Goal: Entertainment & Leisure: Browse casually

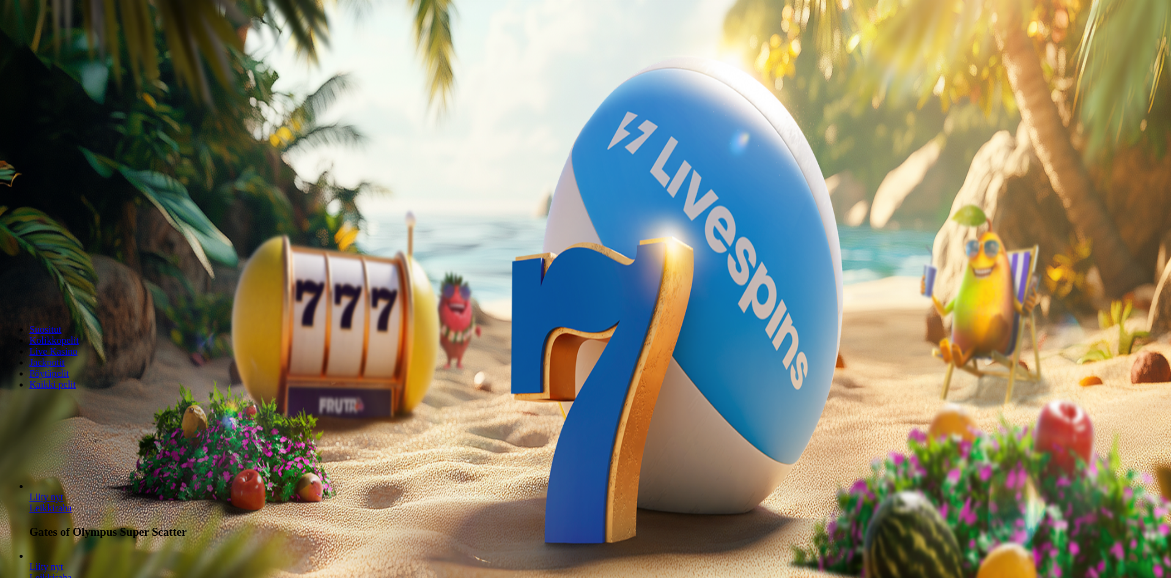
click at [82, 49] on span "Kirjaudu" at bounding box center [85, 44] width 30 height 9
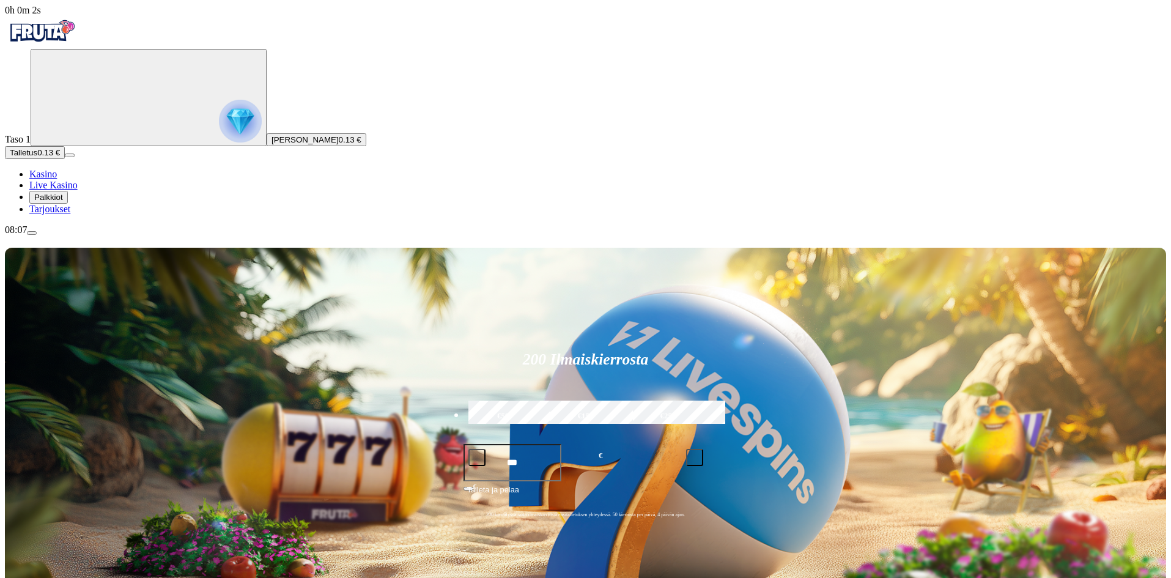
click at [32, 233] on span "menu icon" at bounding box center [32, 233] width 0 height 0
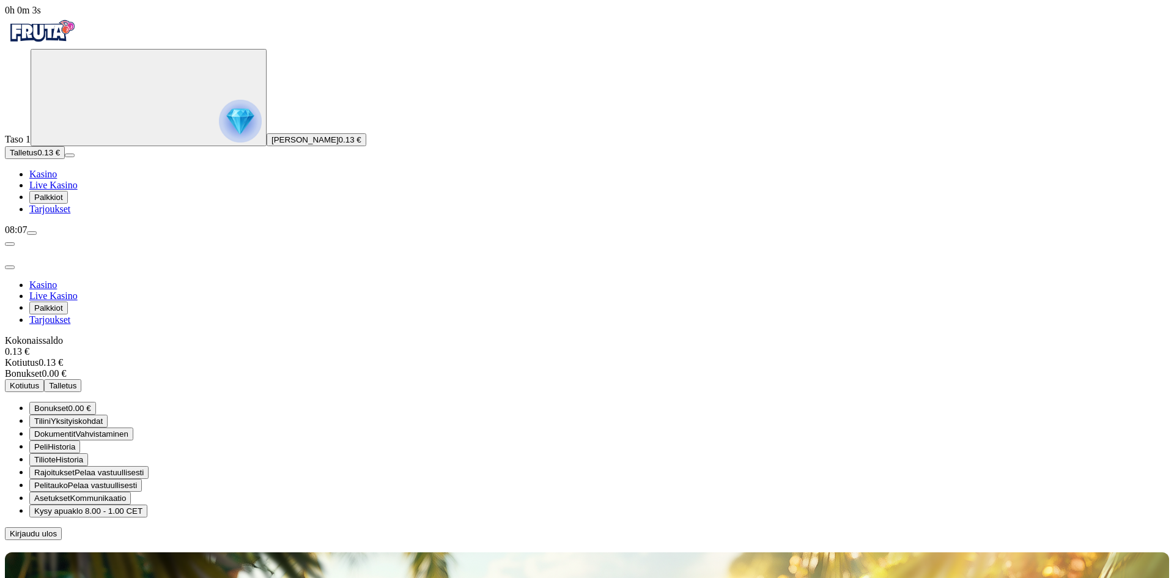
click at [91, 403] on span "Bonukset 0.00 €" at bounding box center [62, 407] width 57 height 9
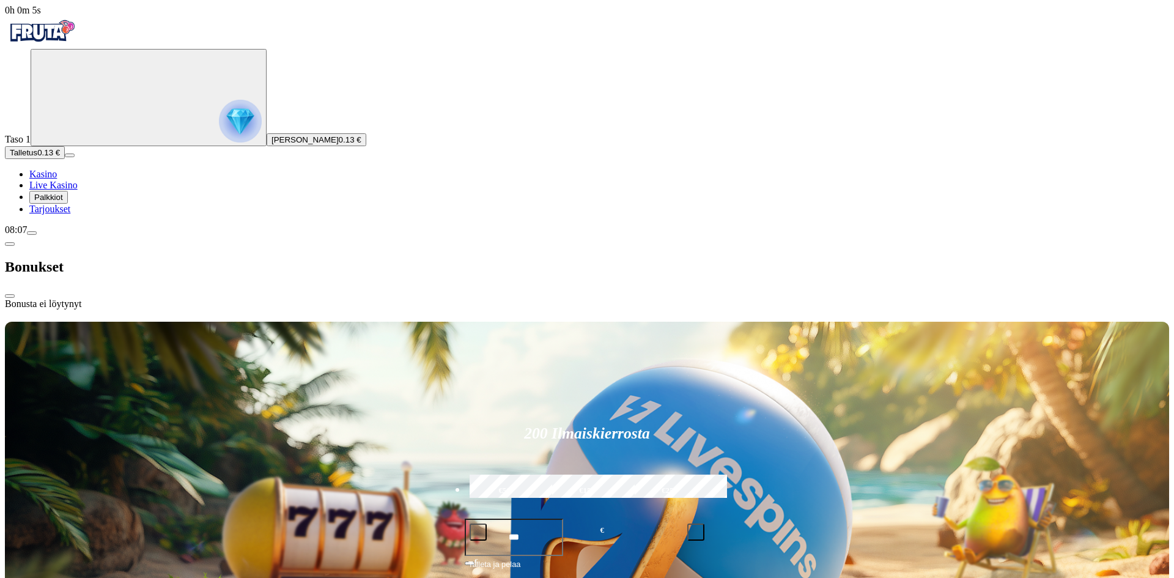
click at [10, 296] on span "close icon" at bounding box center [10, 296] width 0 height 0
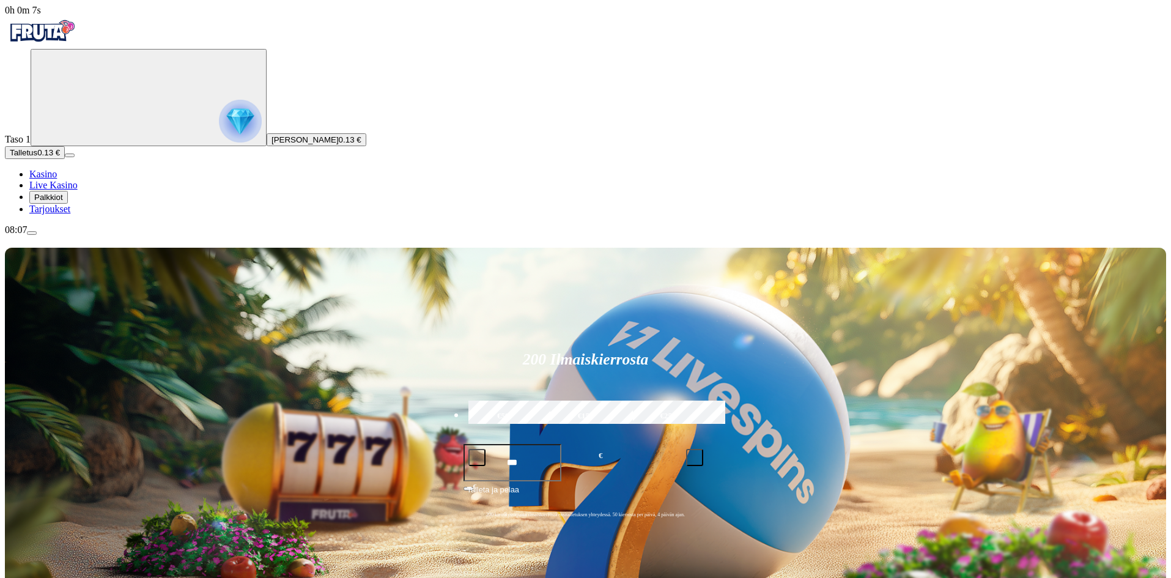
click at [57, 179] on span "Kasino" at bounding box center [43, 174] width 28 height 10
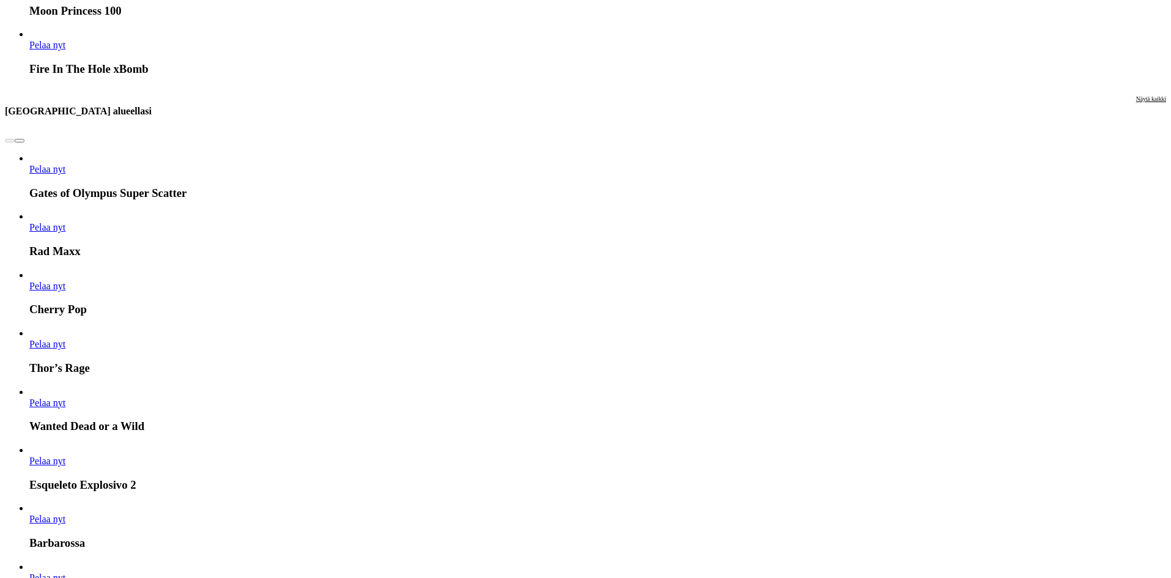
scroll to position [856, 0]
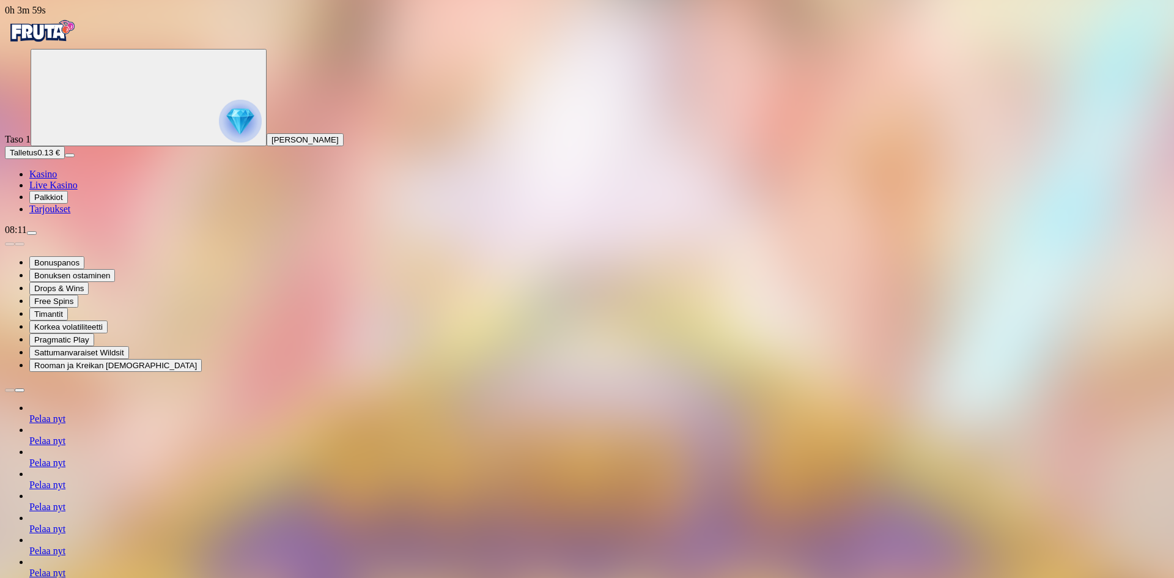
click at [32, 233] on span "menu icon" at bounding box center [32, 233] width 0 height 0
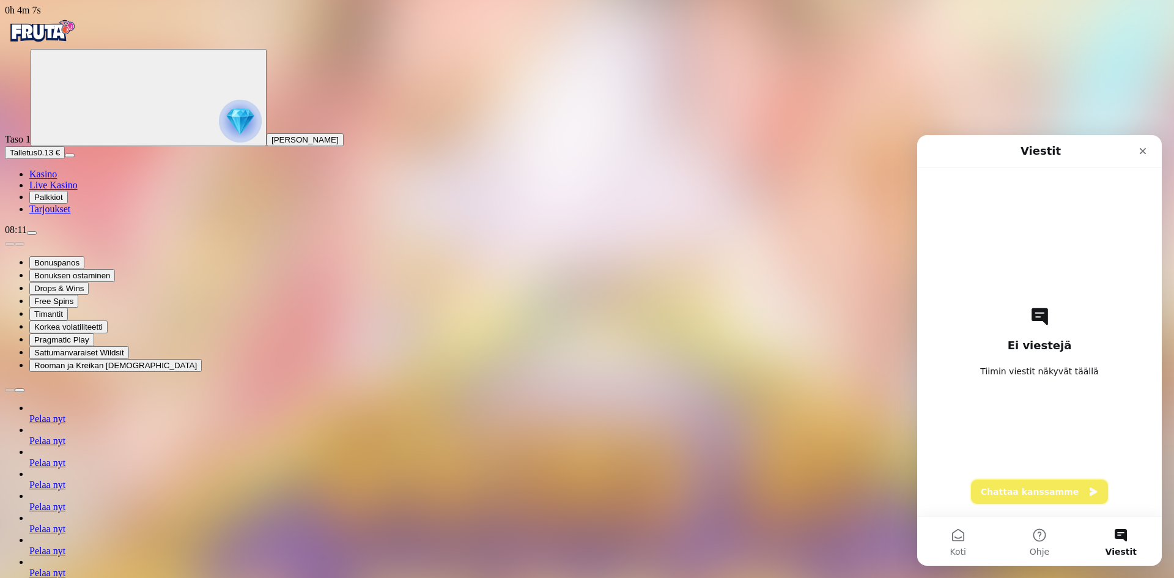
click at [1064, 494] on button "Chattaa kanssamme" at bounding box center [1039, 491] width 137 height 24
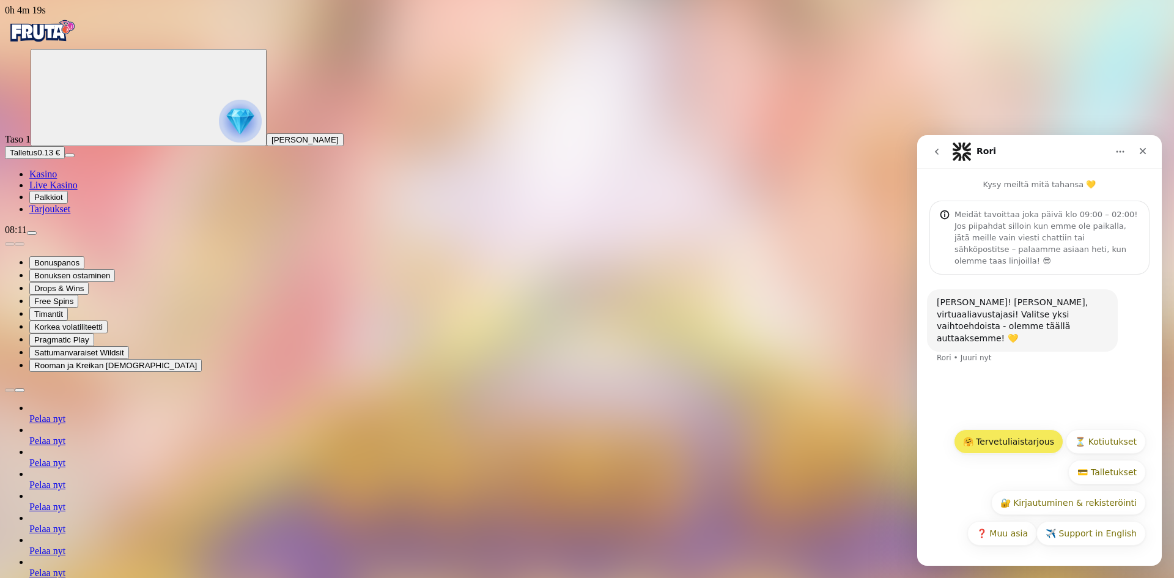
click at [1023, 443] on button "🤗 Tervetuliaistarjous" at bounding box center [1008, 441] width 109 height 24
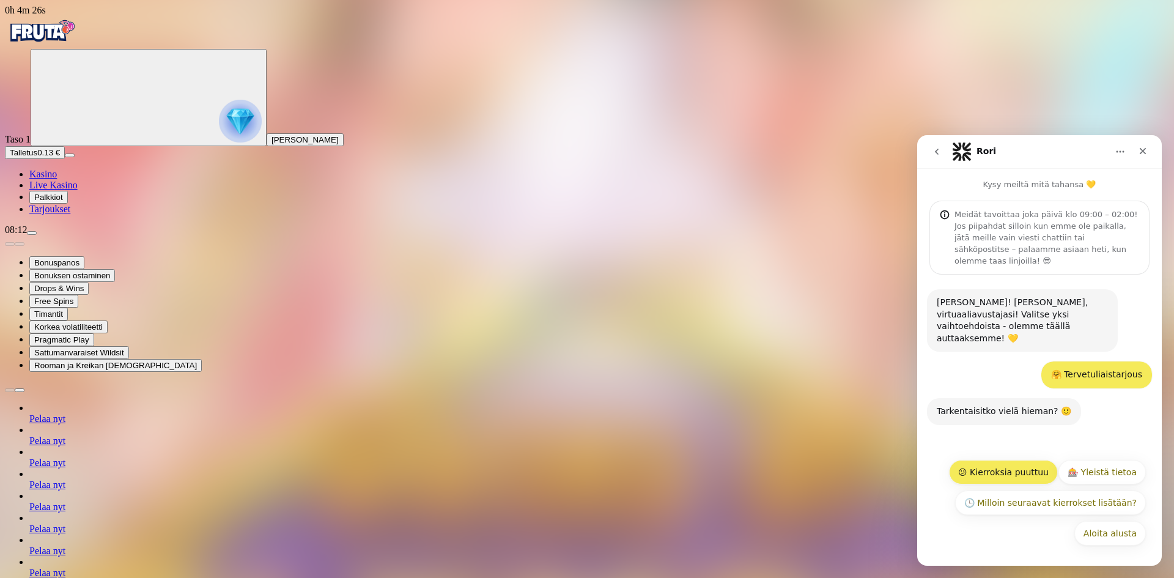
click at [1005, 466] on button "😕 Kierroksia puuttuu" at bounding box center [1003, 472] width 109 height 24
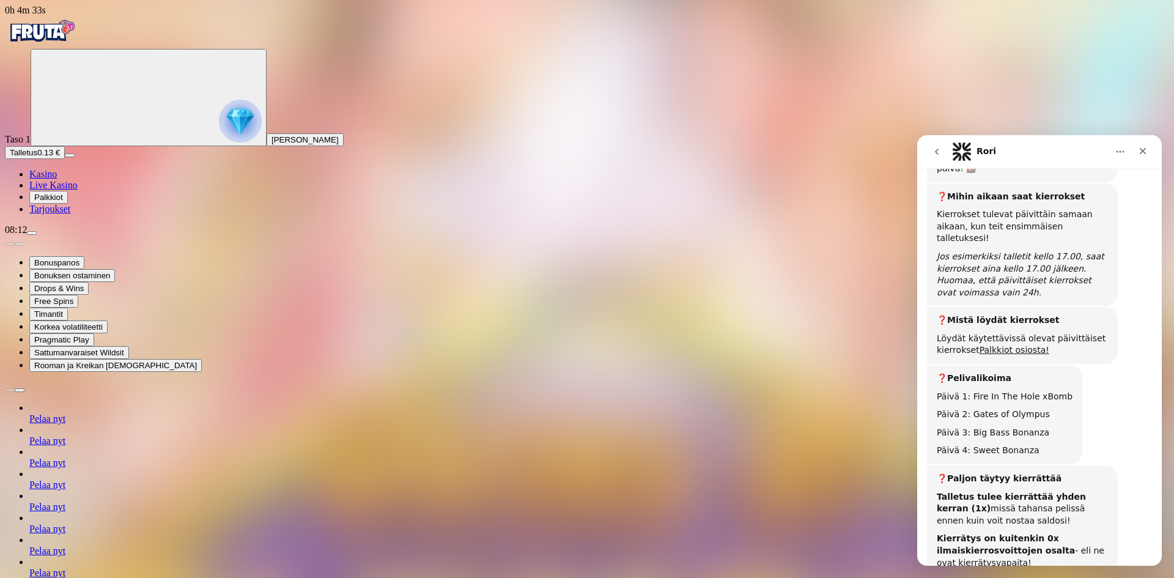
scroll to position [227, 0]
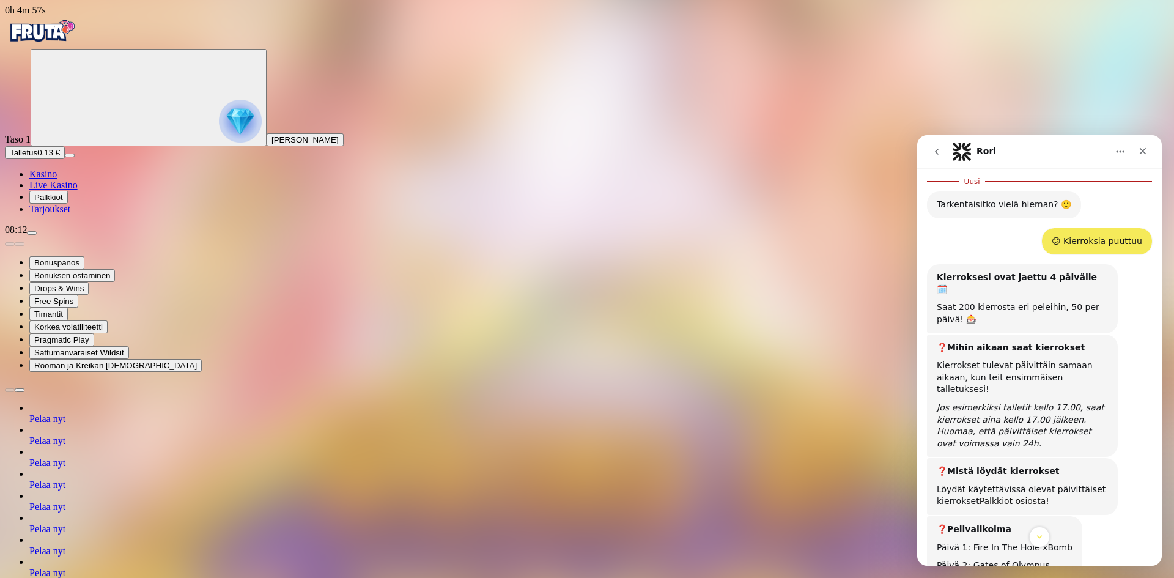
click at [1007, 496] on link "Palkkiot osiosta!" at bounding box center [1014, 501] width 70 height 10
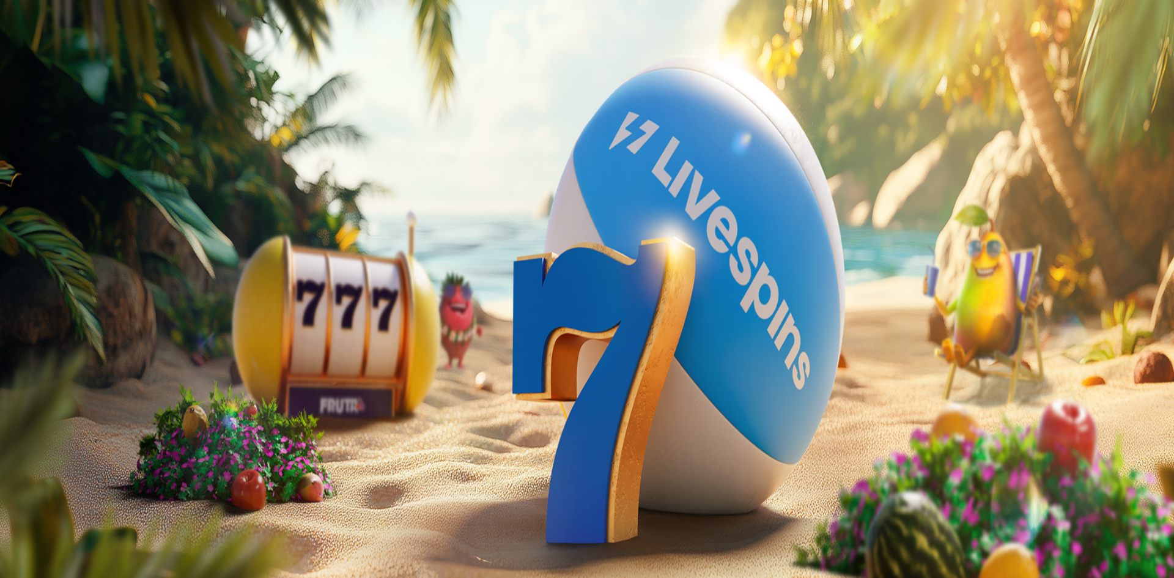
click at [10, 296] on span "close icon" at bounding box center [10, 296] width 0 height 0
